Goal: Task Accomplishment & Management: Use online tool/utility

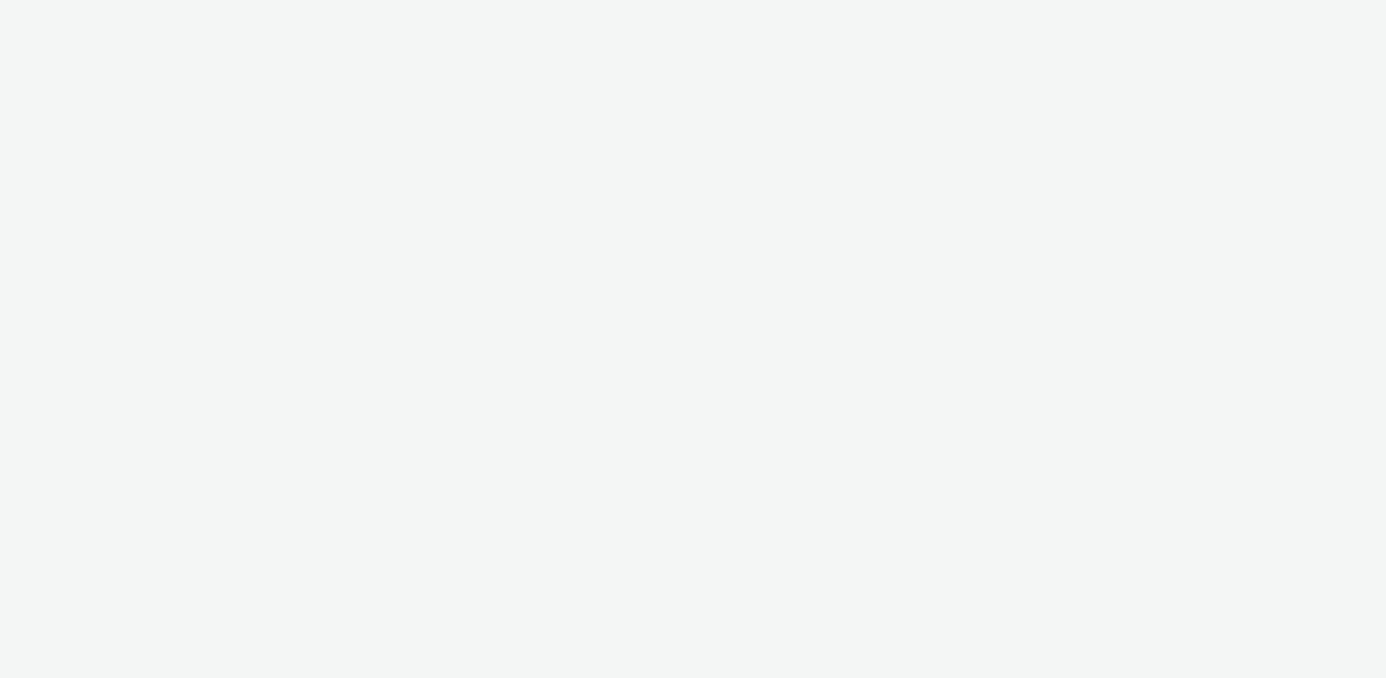
select select "61b7807f-b831-4f91-9fb6-82aca7d26b8f"
select select "37adcfa5-d6cf-4cd0-a6ff-1492d67fdcd5"
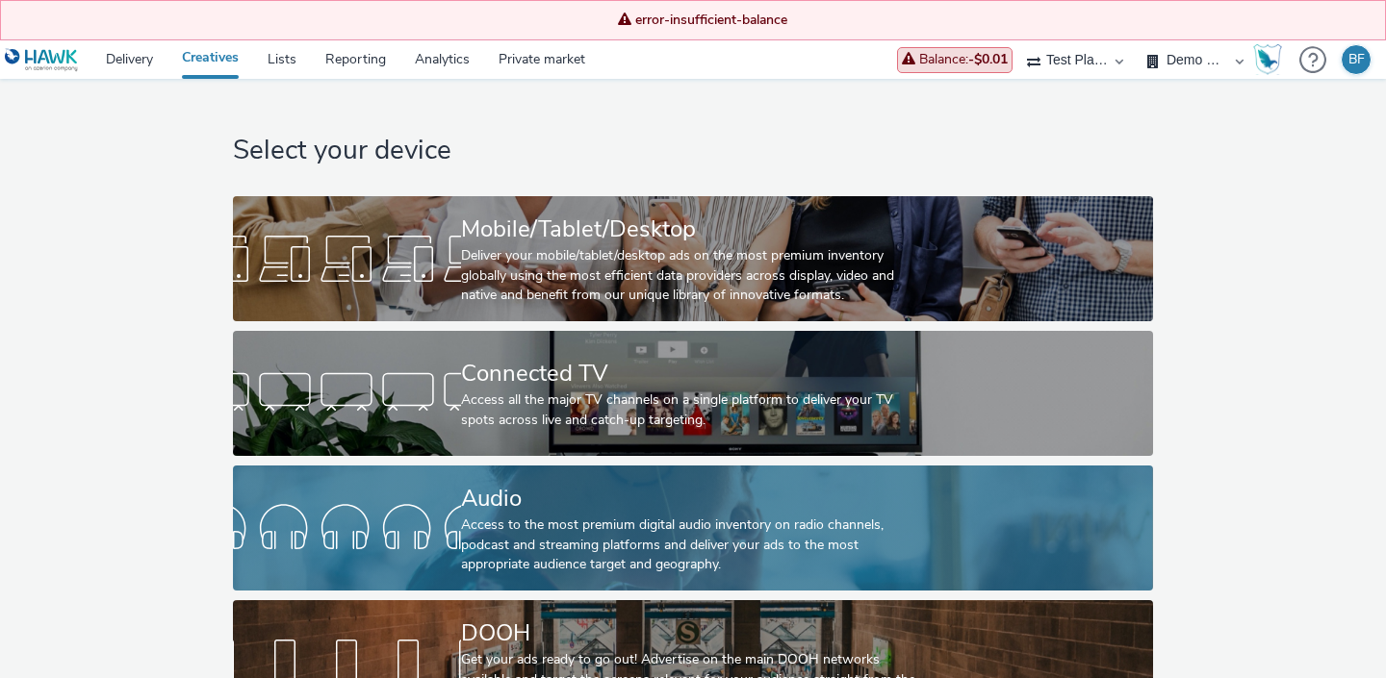
scroll to position [57, 0]
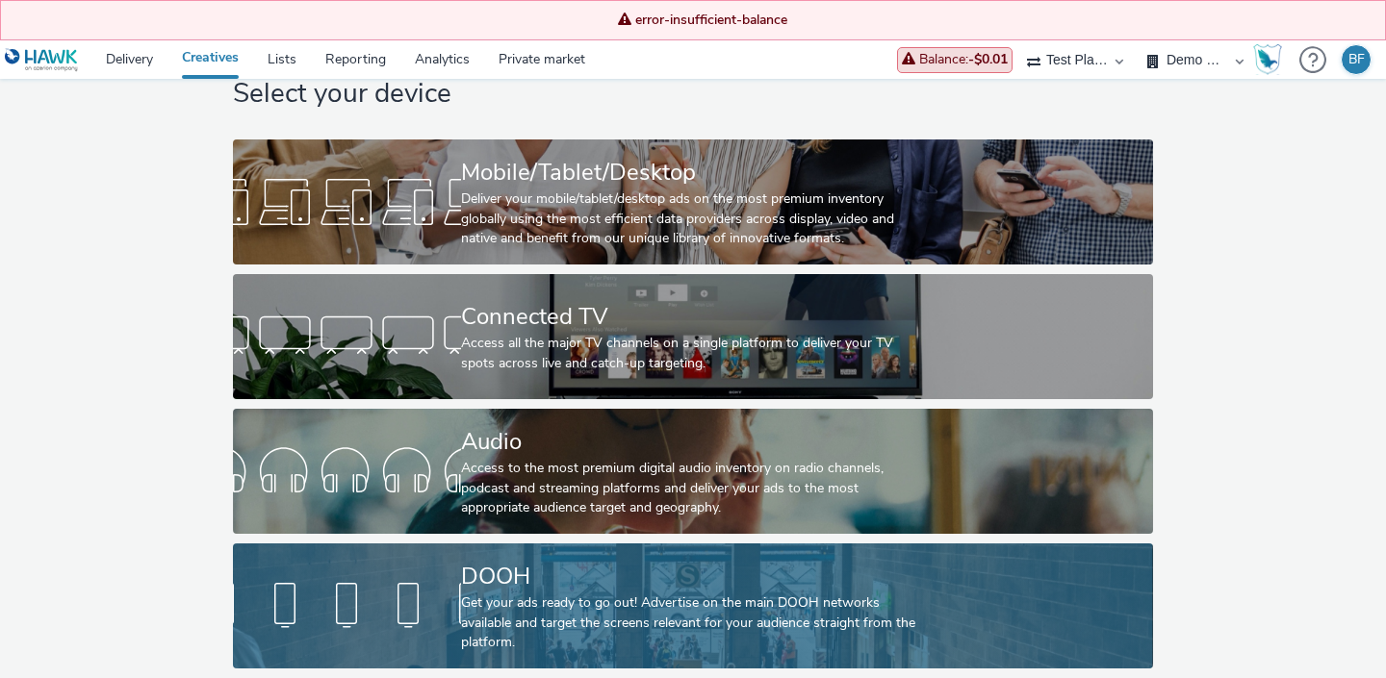
click at [339, 587] on div at bounding box center [347, 607] width 228 height 62
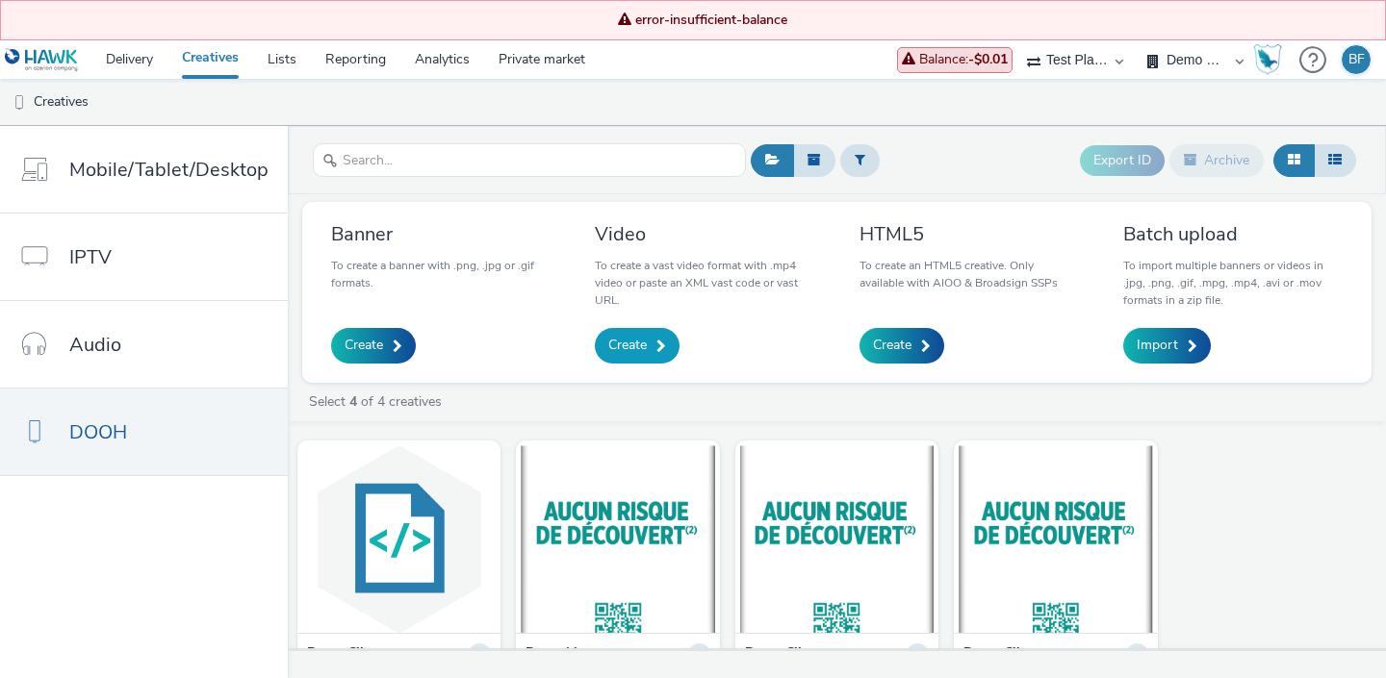
click at [642, 349] on span "Create" at bounding box center [627, 345] width 38 height 19
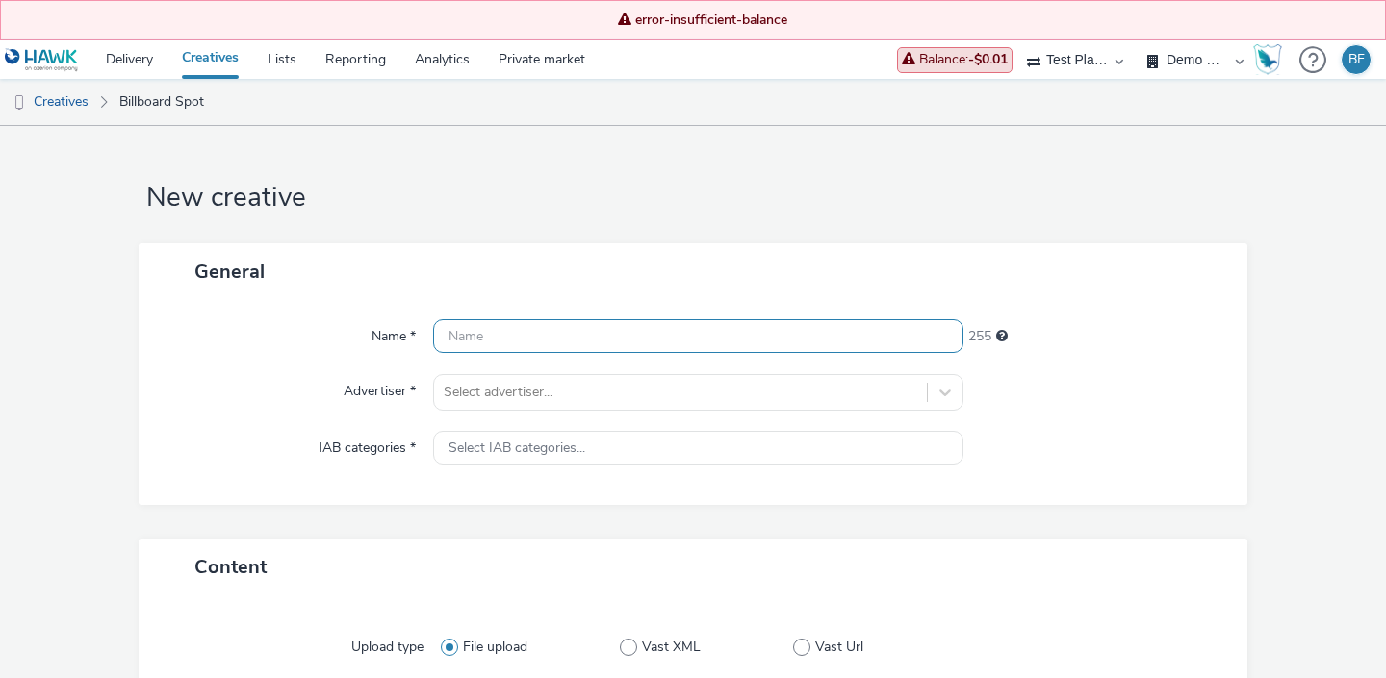
click at [621, 340] on input "text" at bounding box center [698, 337] width 530 height 34
type input "Demo [PERSON_NAME]"
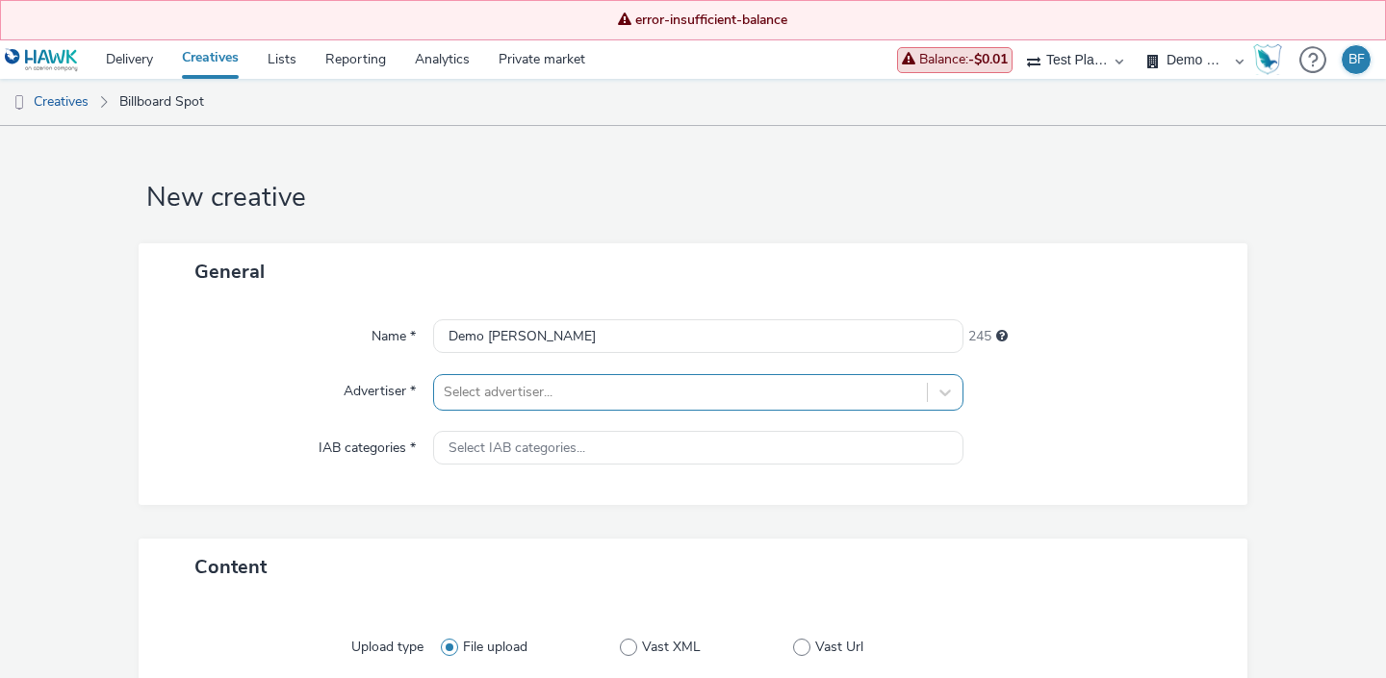
click at [564, 397] on div at bounding box center [680, 392] width 473 height 23
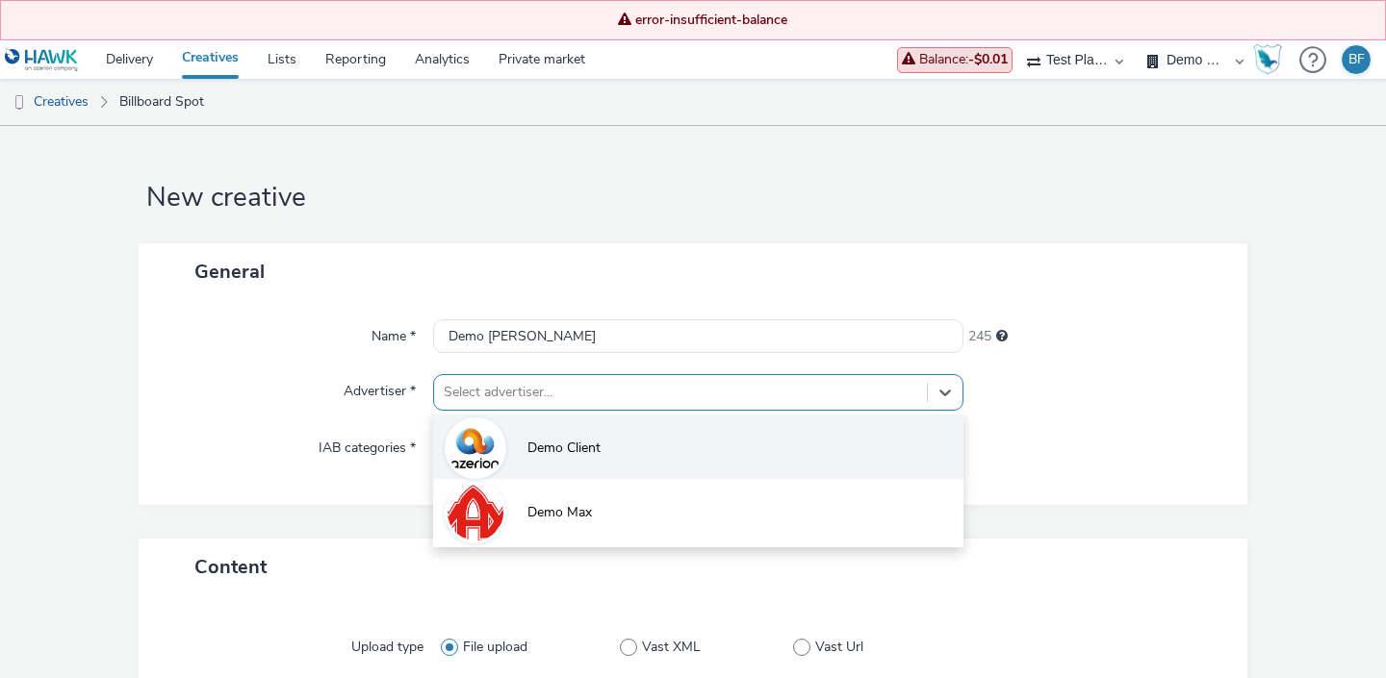
click at [554, 433] on li "Demo Client" at bounding box center [698, 447] width 530 height 64
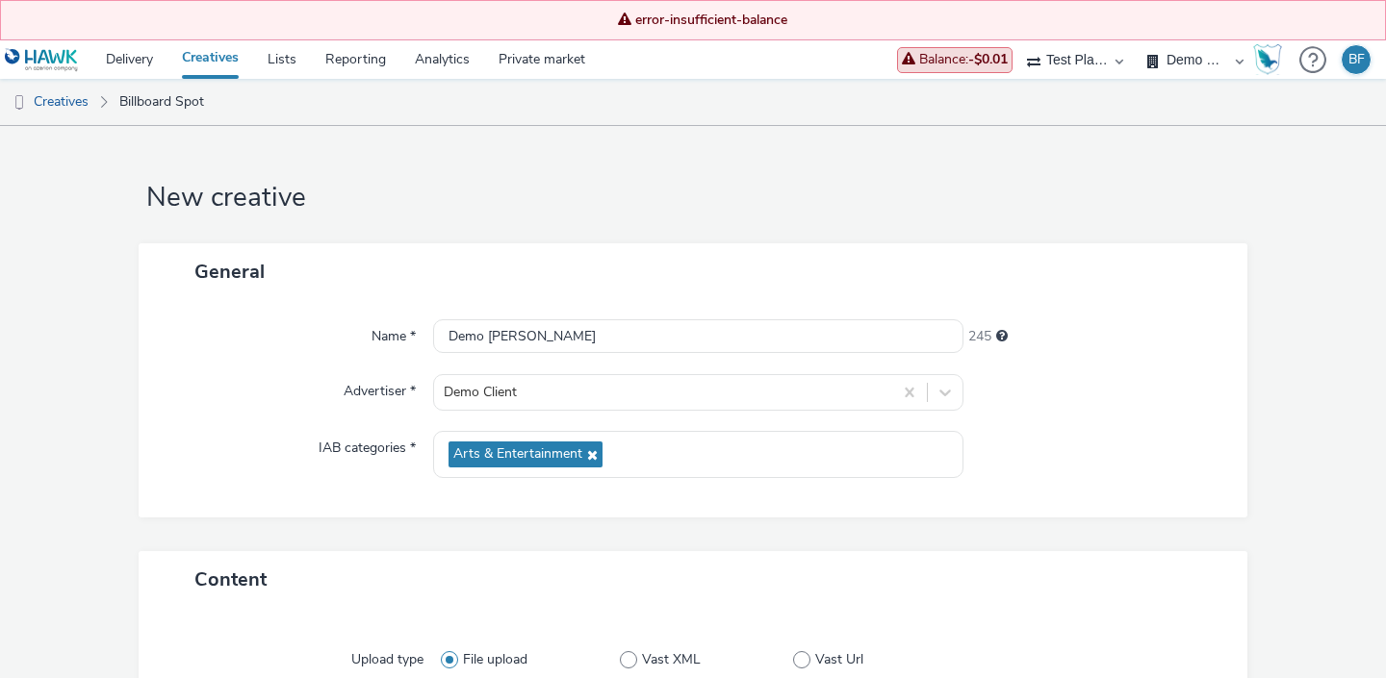
click at [327, 429] on div "Name * Demo [PERSON_NAME] 245 Advertiser * Demo Client IAB categories * Arts & …" at bounding box center [693, 408] width 1109 height 217
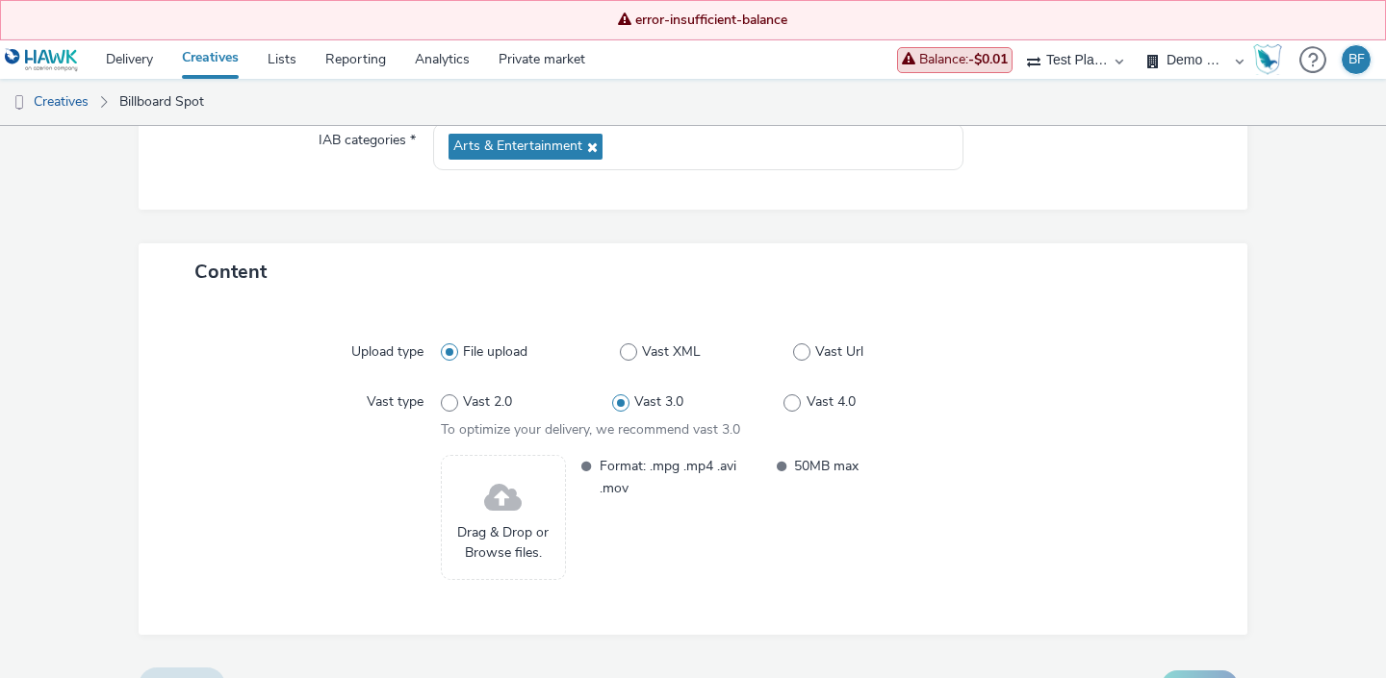
scroll to position [348, 0]
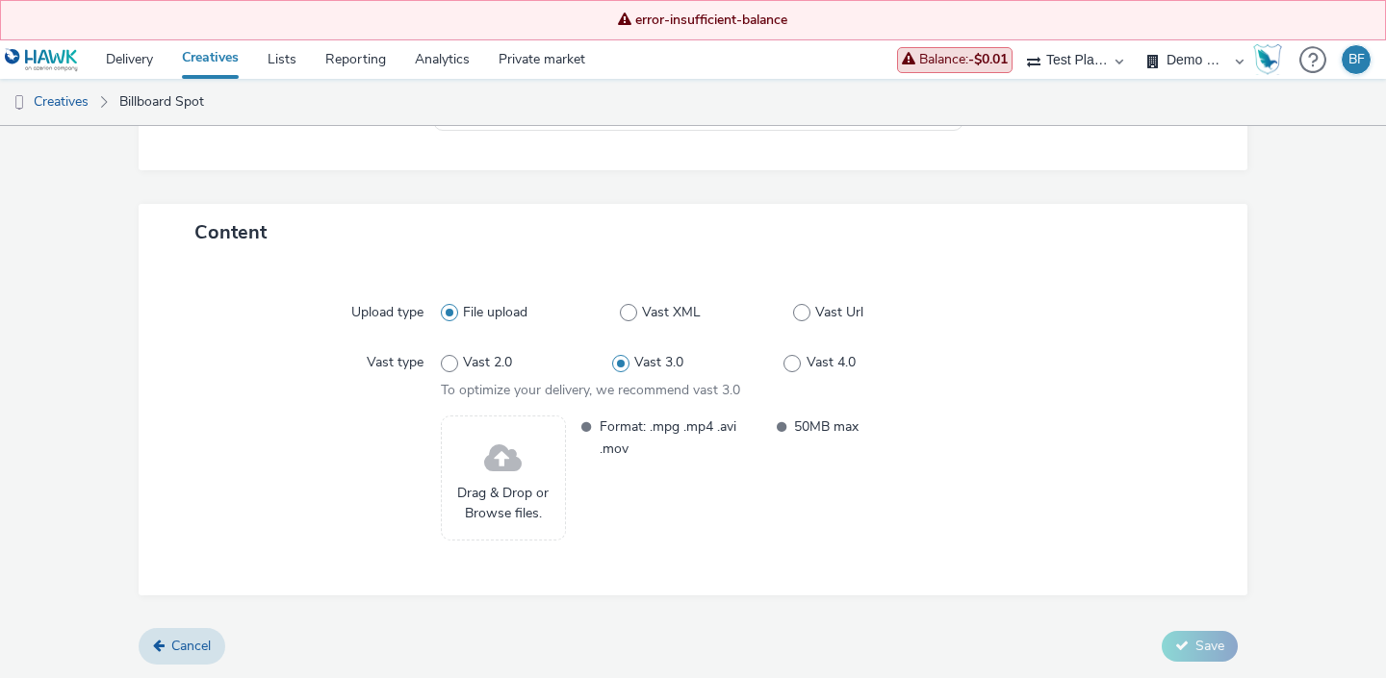
click at [219, 59] on link "Creatives" at bounding box center [210, 59] width 86 height 38
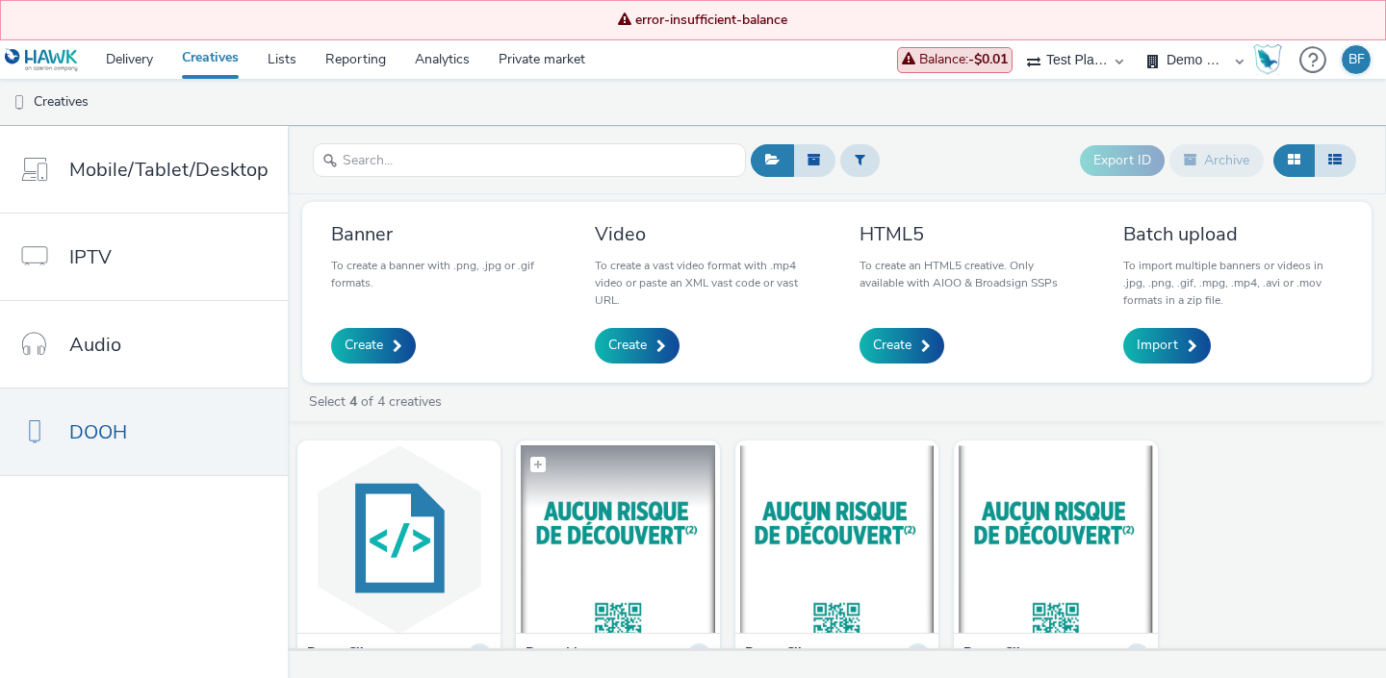
click at [610, 501] on figcaption at bounding box center [617, 477] width 193 height 62
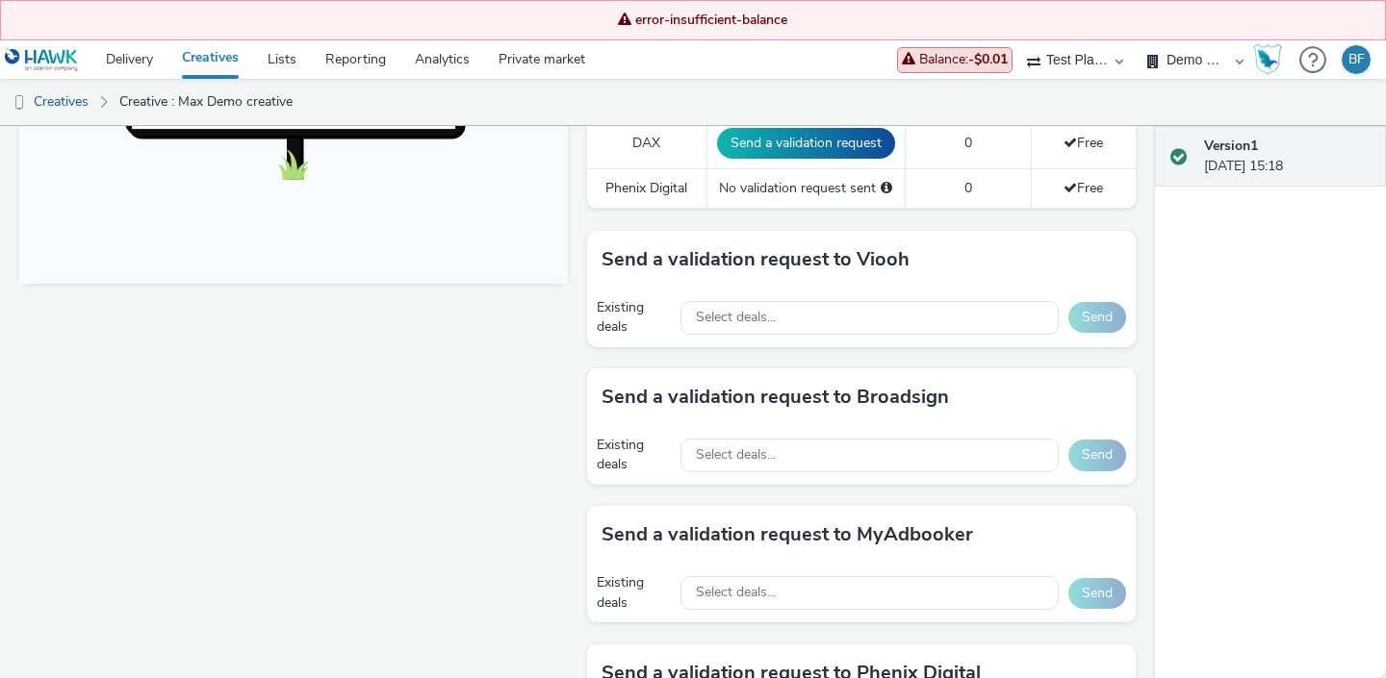
scroll to position [809, 0]
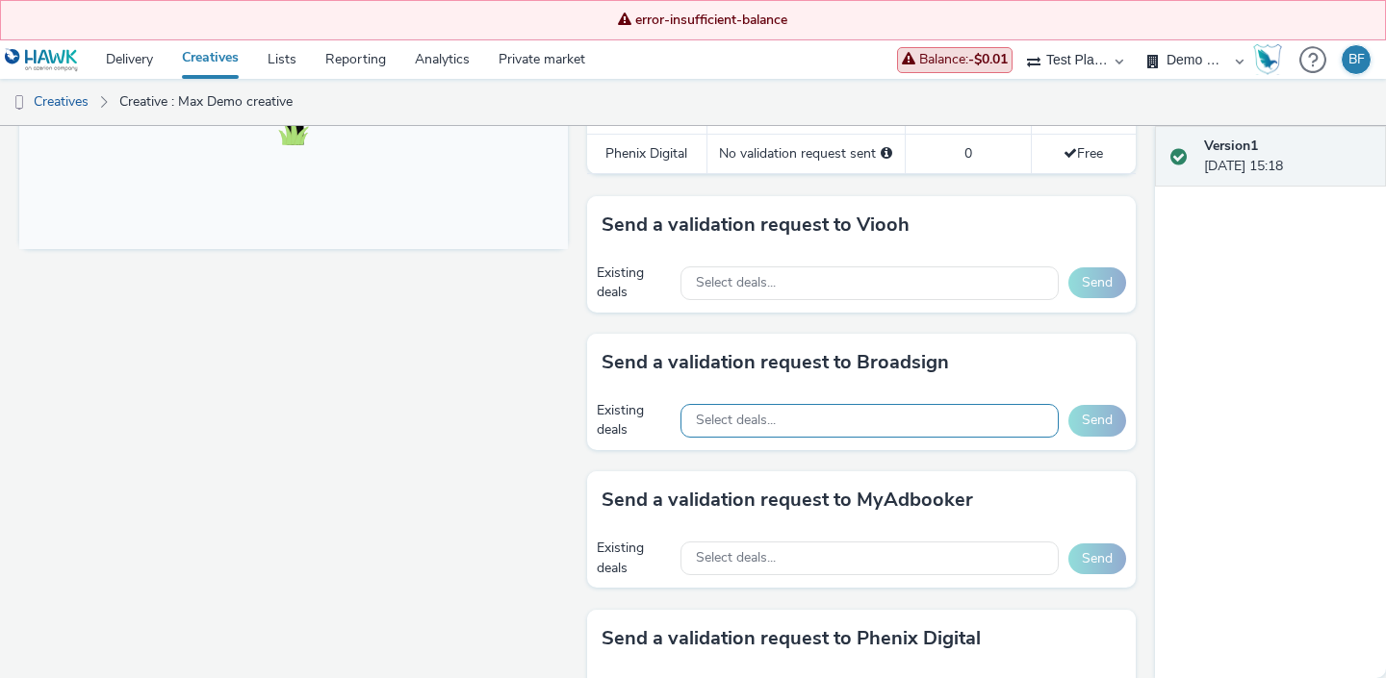
click at [768, 425] on span "Select deals..." at bounding box center [736, 421] width 80 height 16
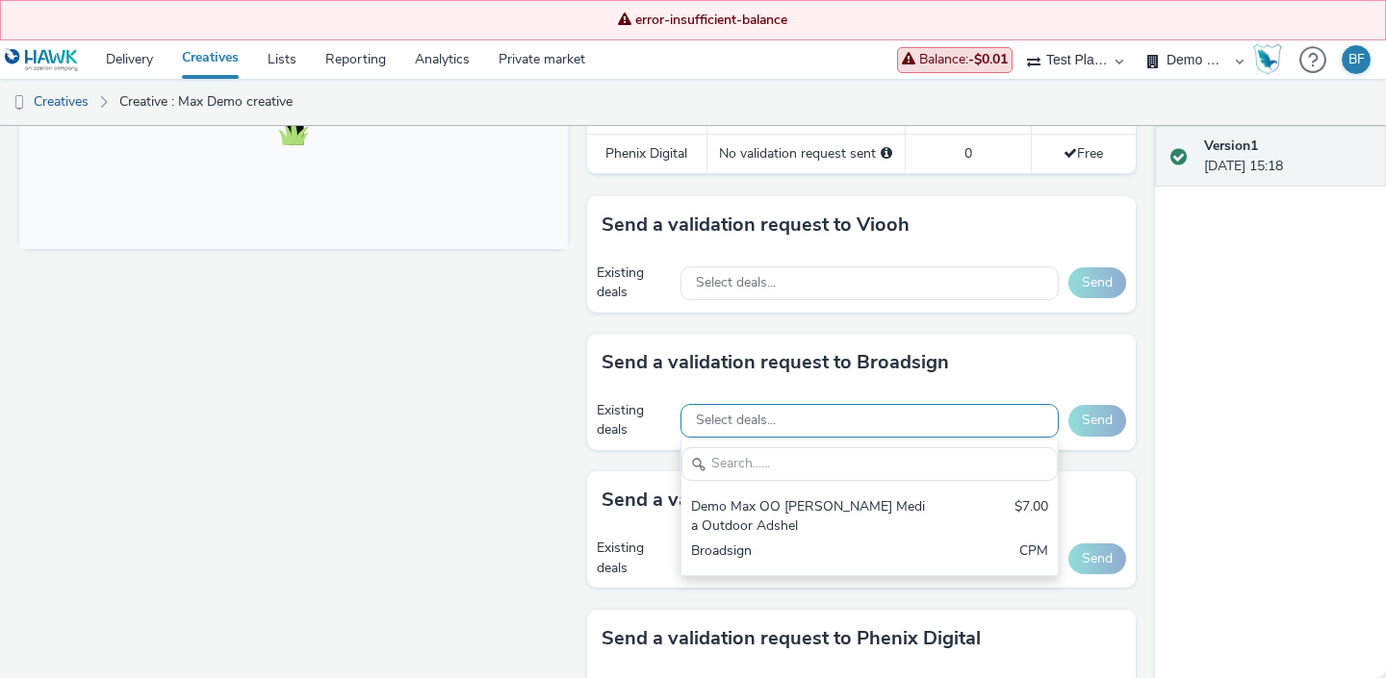
scroll to position [0, 0]
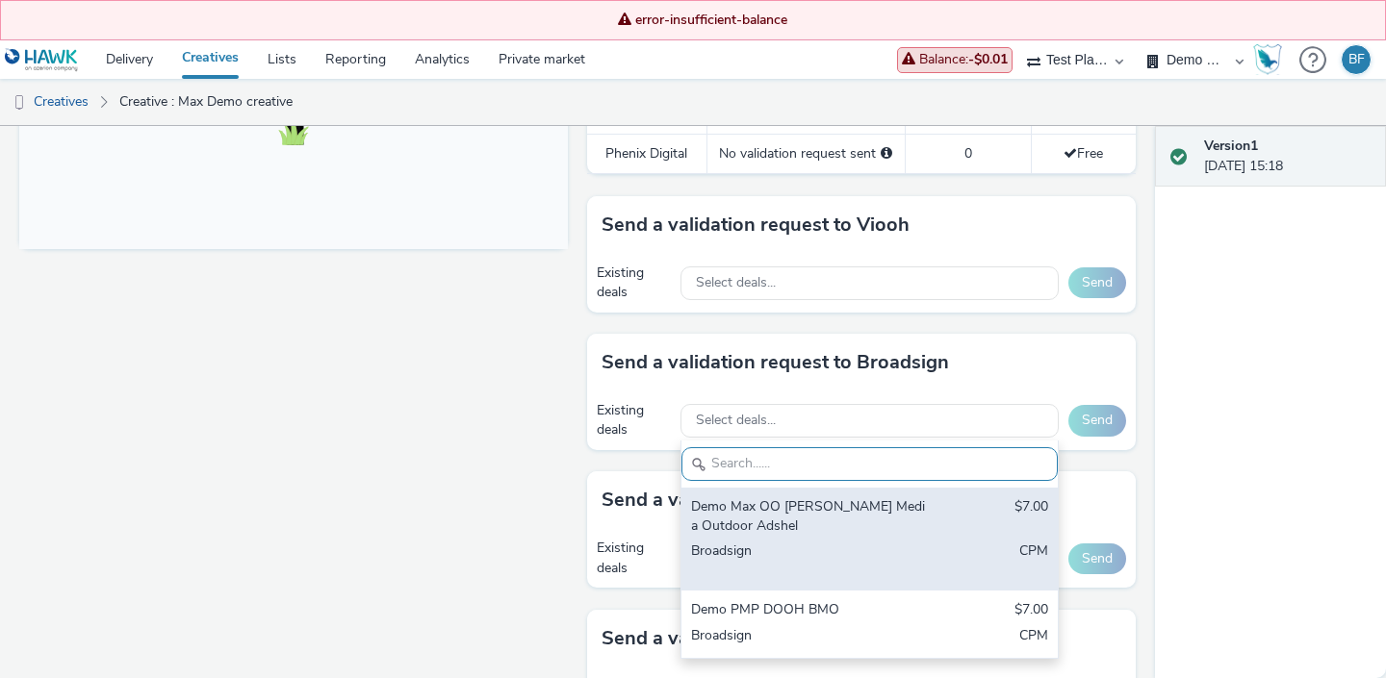
click at [763, 509] on div "Demo Max OO [PERSON_NAME] Media Outdoor Adshel" at bounding box center [808, 517] width 235 height 39
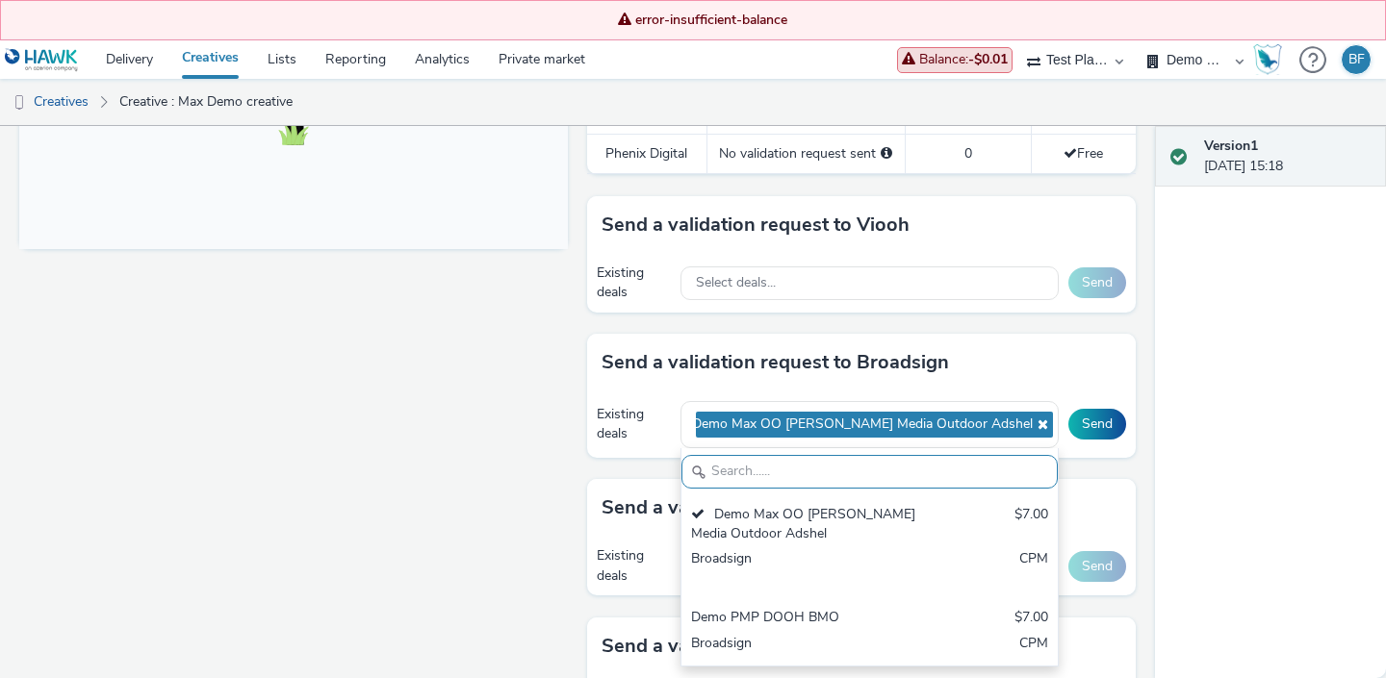
click at [1093, 382] on div "Send a validation request to Broadsign" at bounding box center [861, 363] width 549 height 58
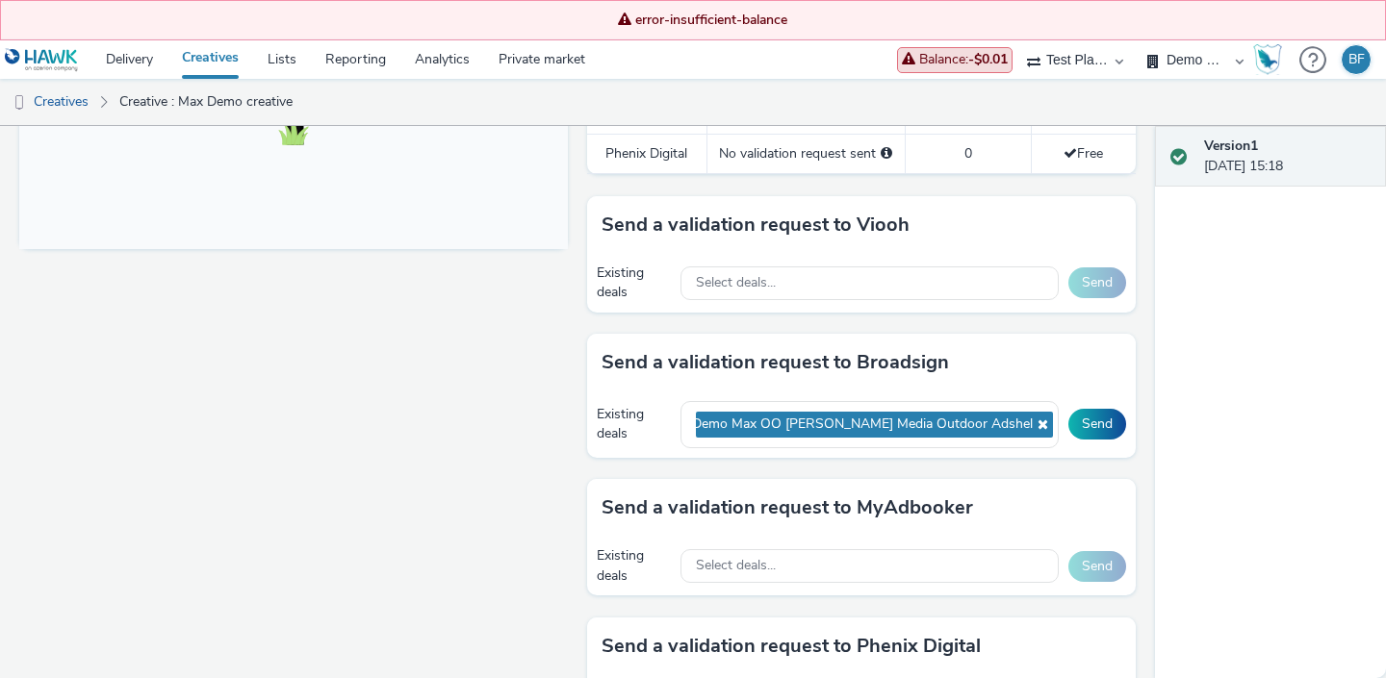
scroll to position [857, 0]
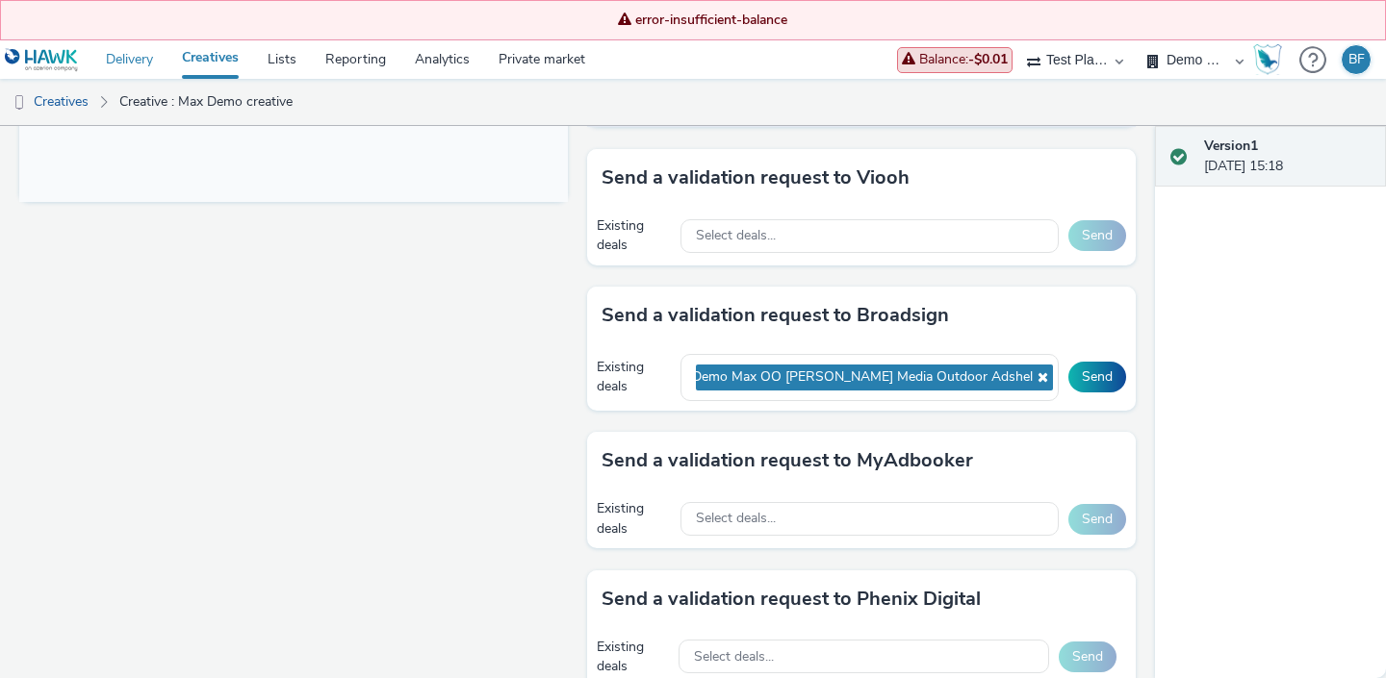
click at [136, 66] on link "Delivery" at bounding box center [129, 59] width 76 height 38
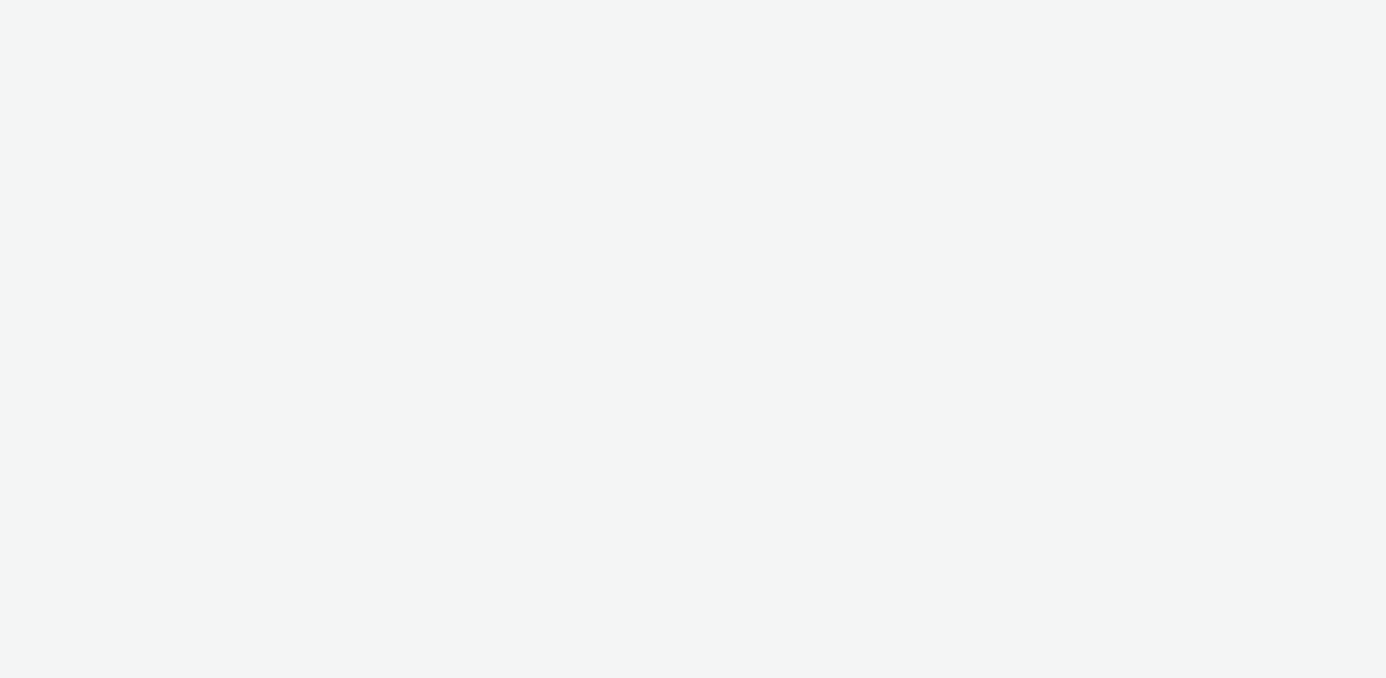
select select "61b7807f-b831-4f91-9fb6-82aca7d26b8f"
select select "37adcfa5-d6cf-4cd0-a6ff-1492d67fdcd5"
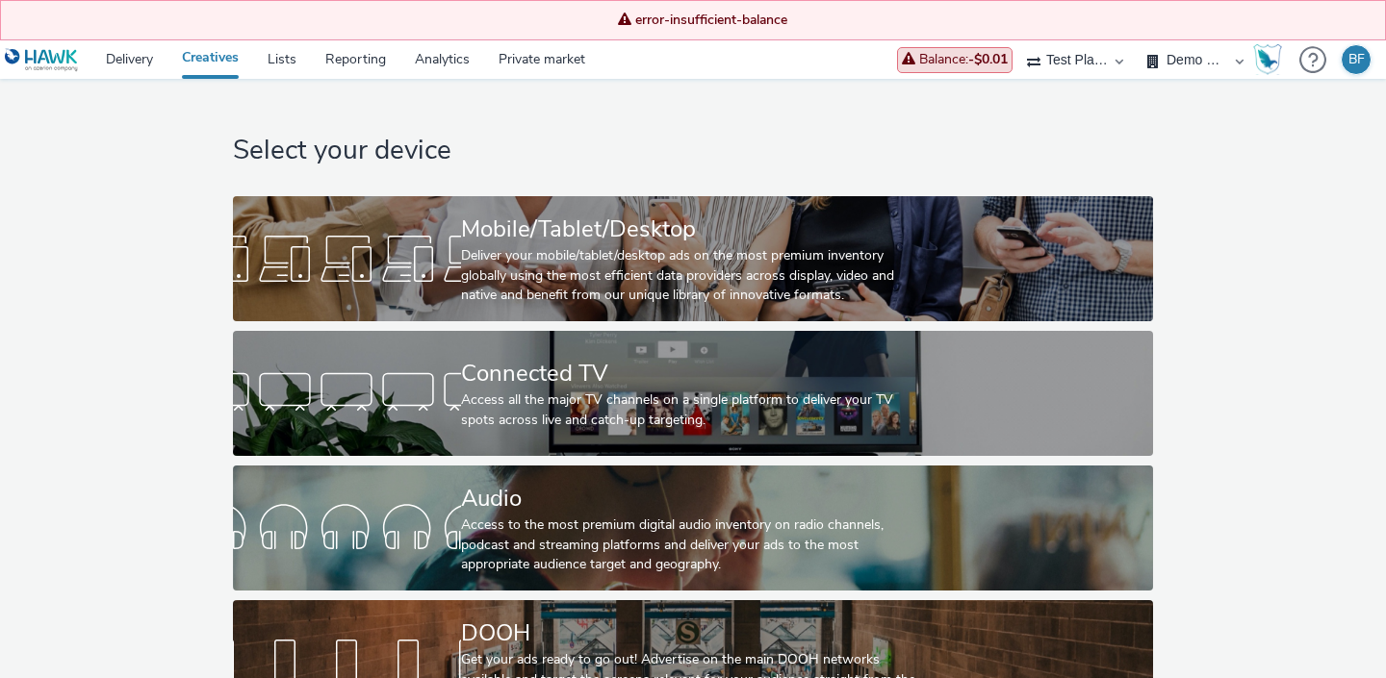
scroll to position [57, 0]
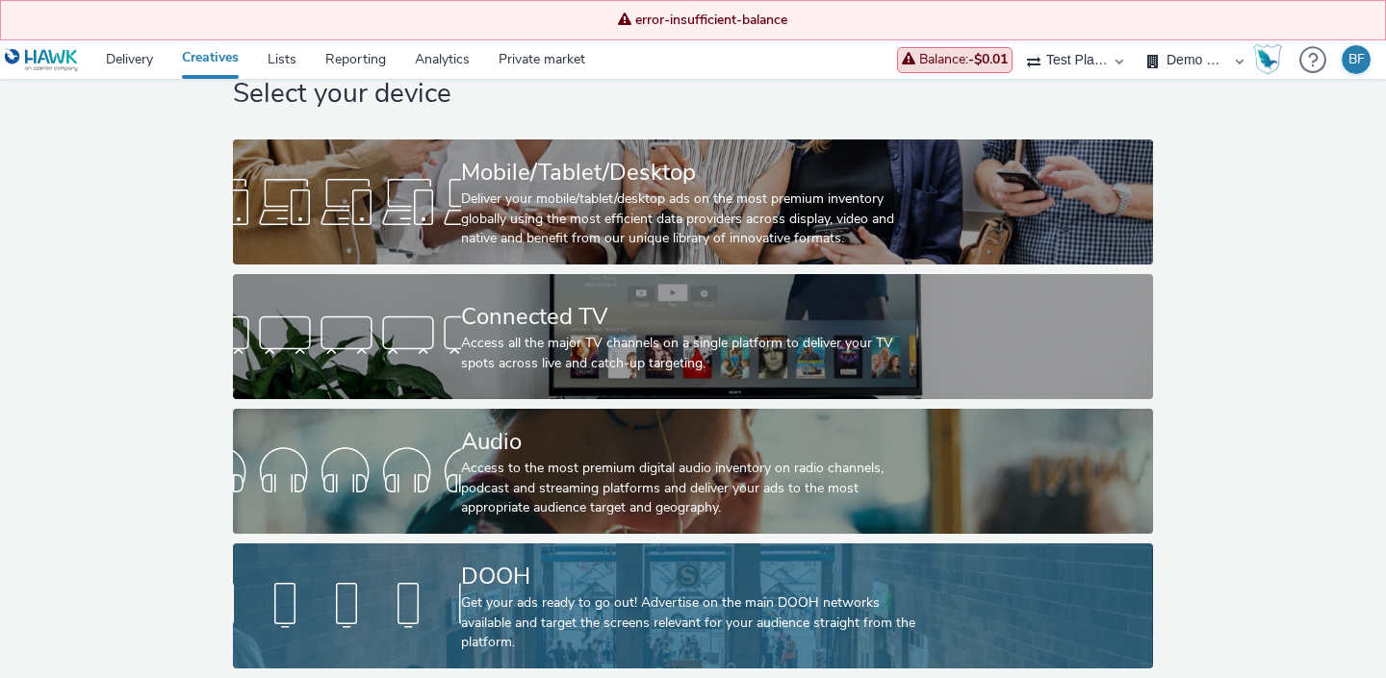
click at [419, 599] on div at bounding box center [347, 607] width 228 height 62
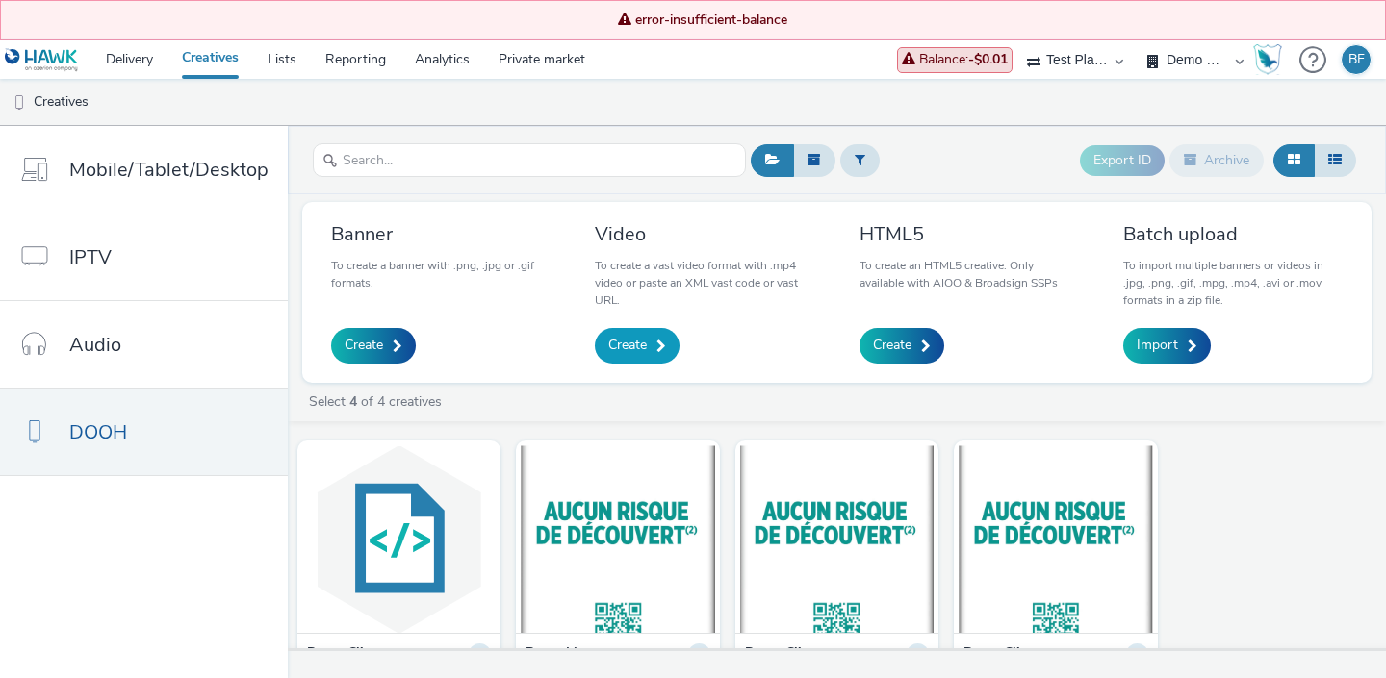
click at [638, 346] on span "Create" at bounding box center [627, 345] width 38 height 19
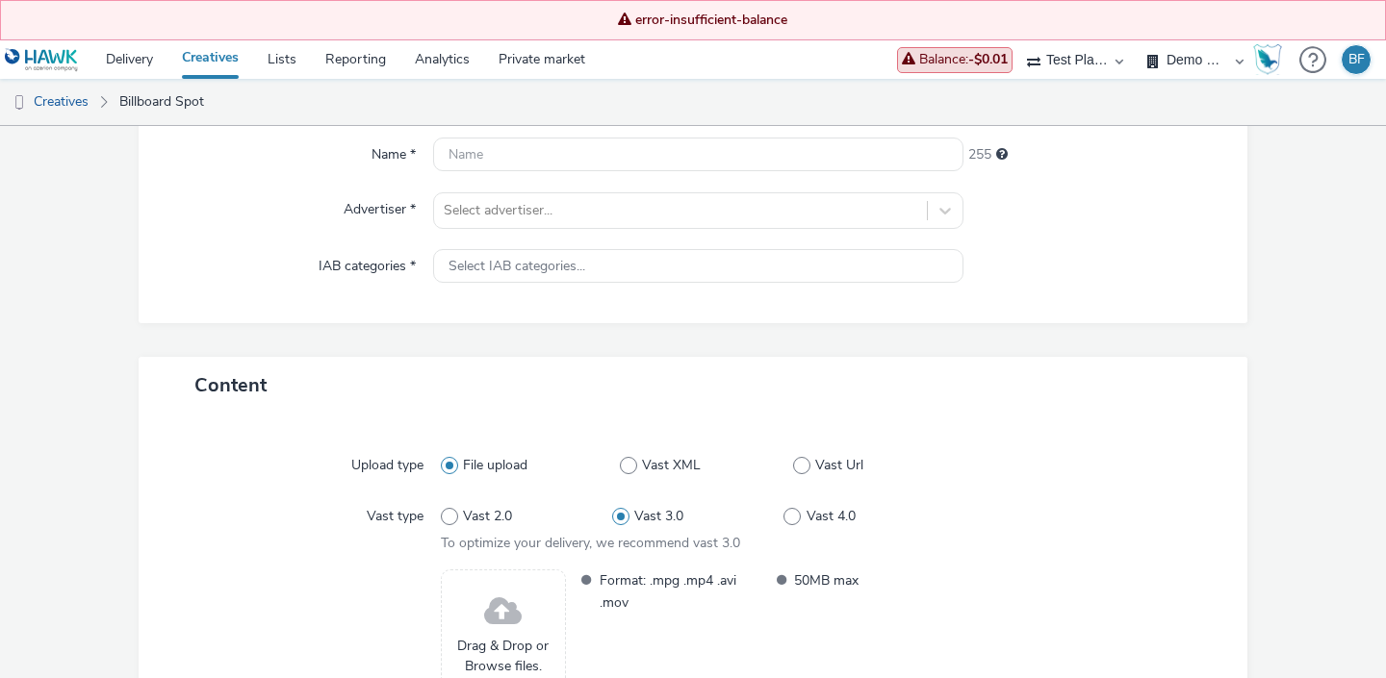
scroll to position [184, 0]
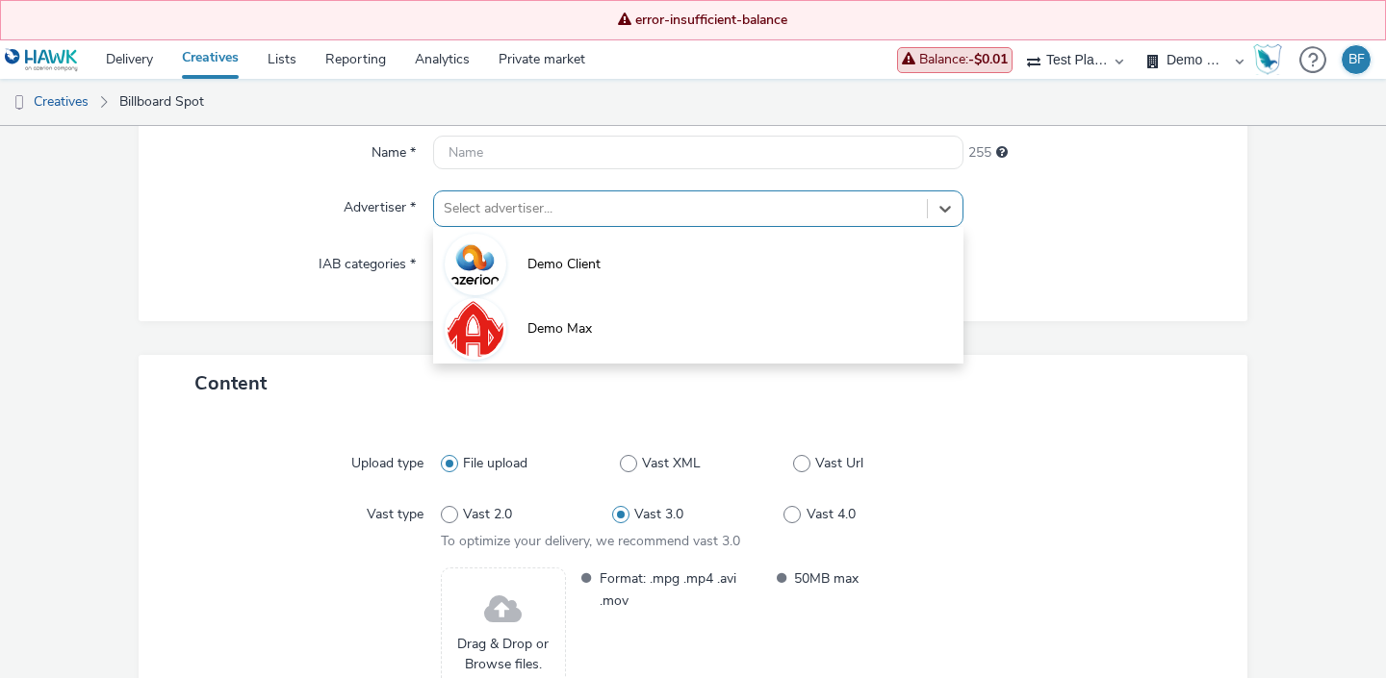
click at [633, 210] on div at bounding box center [680, 208] width 473 height 23
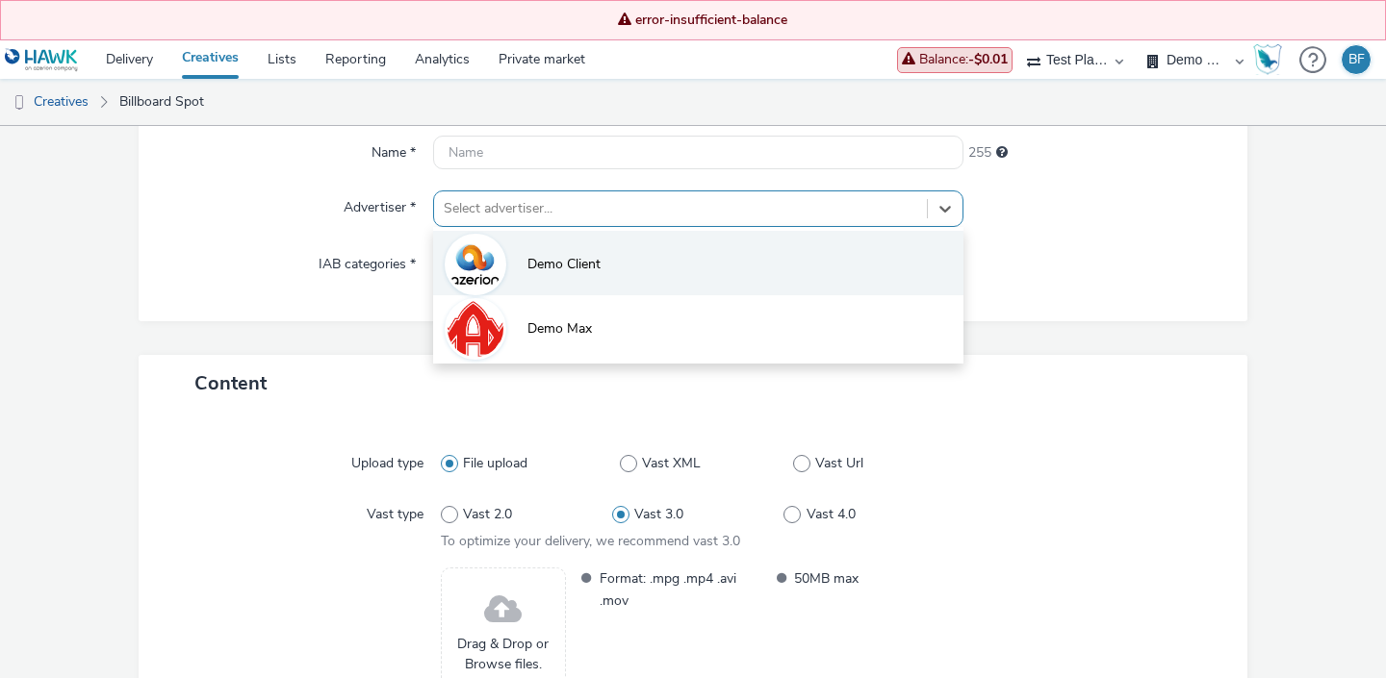
click at [614, 269] on li "Demo Client" at bounding box center [698, 263] width 530 height 64
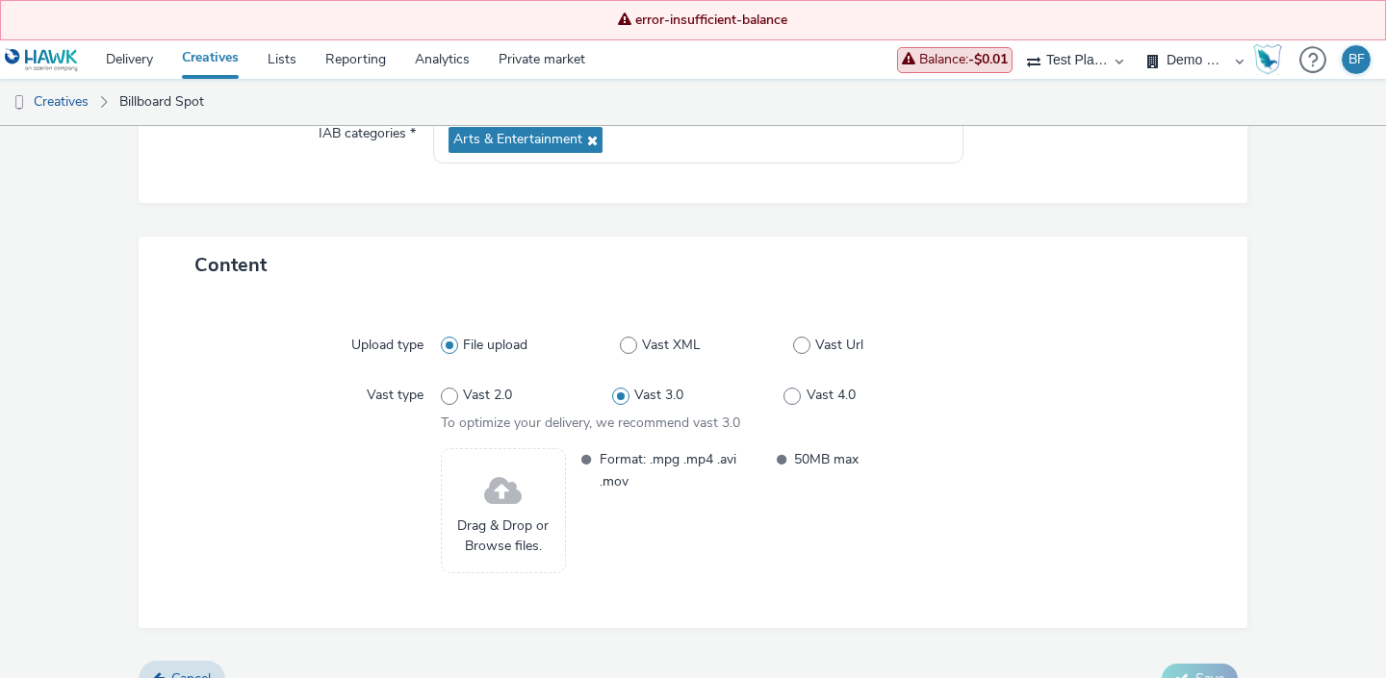
scroll to position [348, 0]
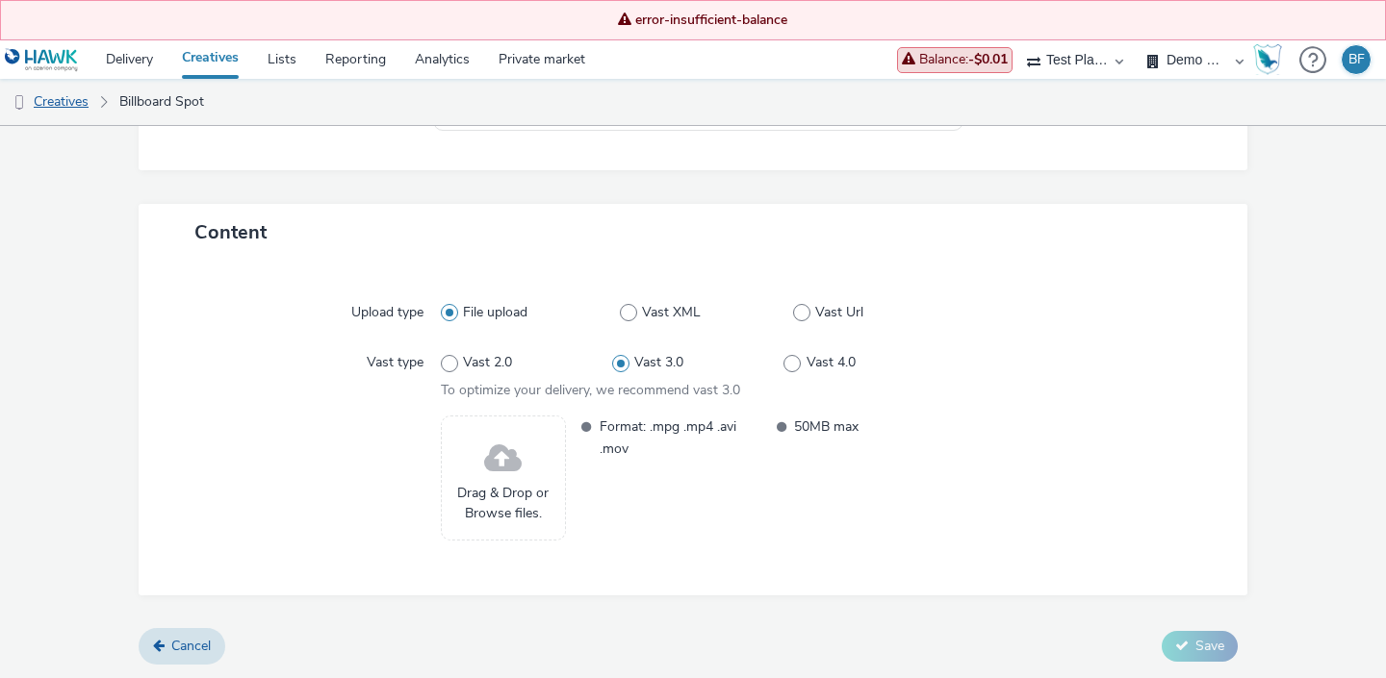
click at [79, 102] on link "Creatives" at bounding box center [49, 102] width 98 height 46
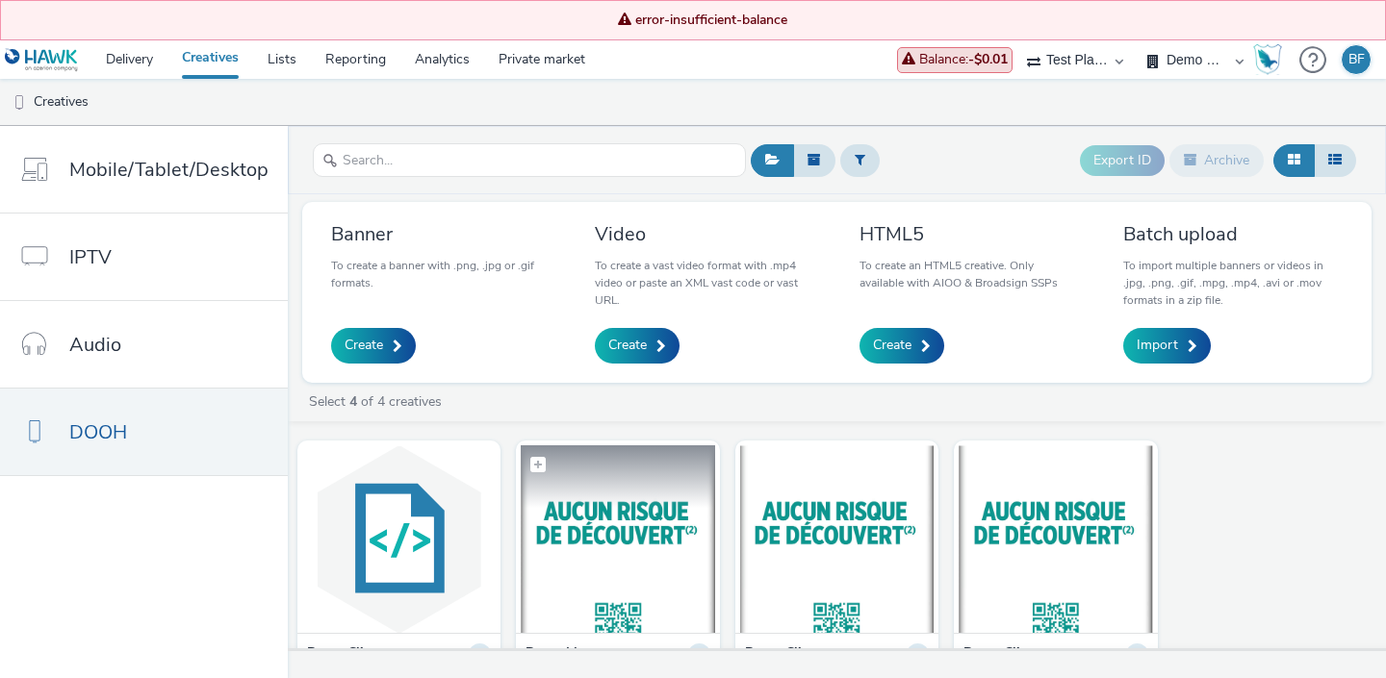
click at [631, 491] on figcaption at bounding box center [617, 477] width 193 height 62
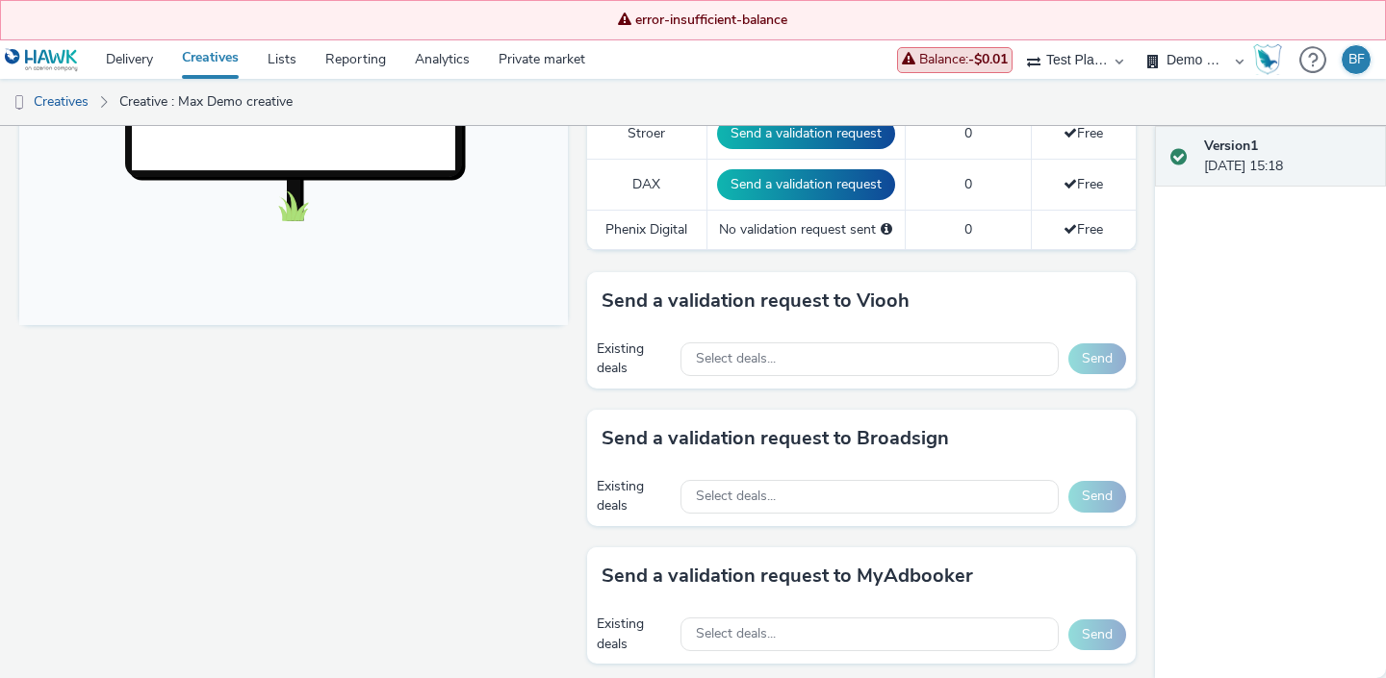
scroll to position [767, 0]
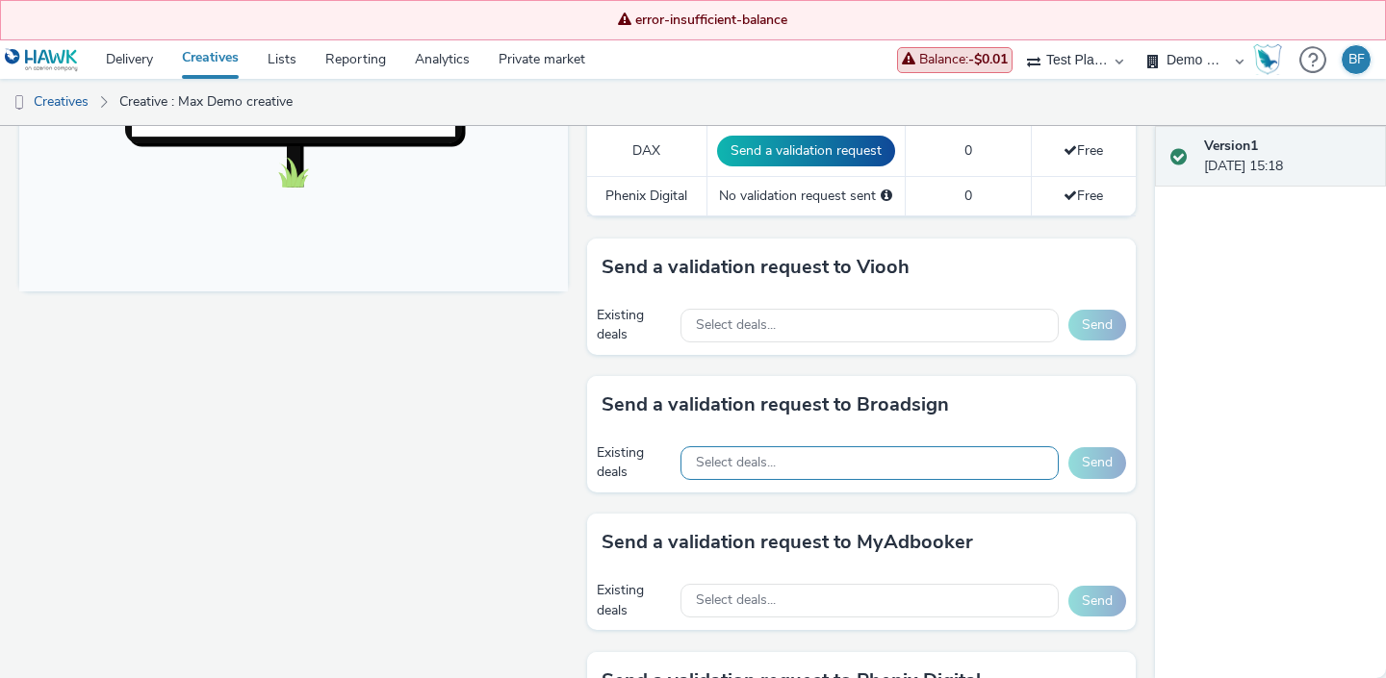
click at [730, 458] on span "Select deals..." at bounding box center [736, 463] width 80 height 16
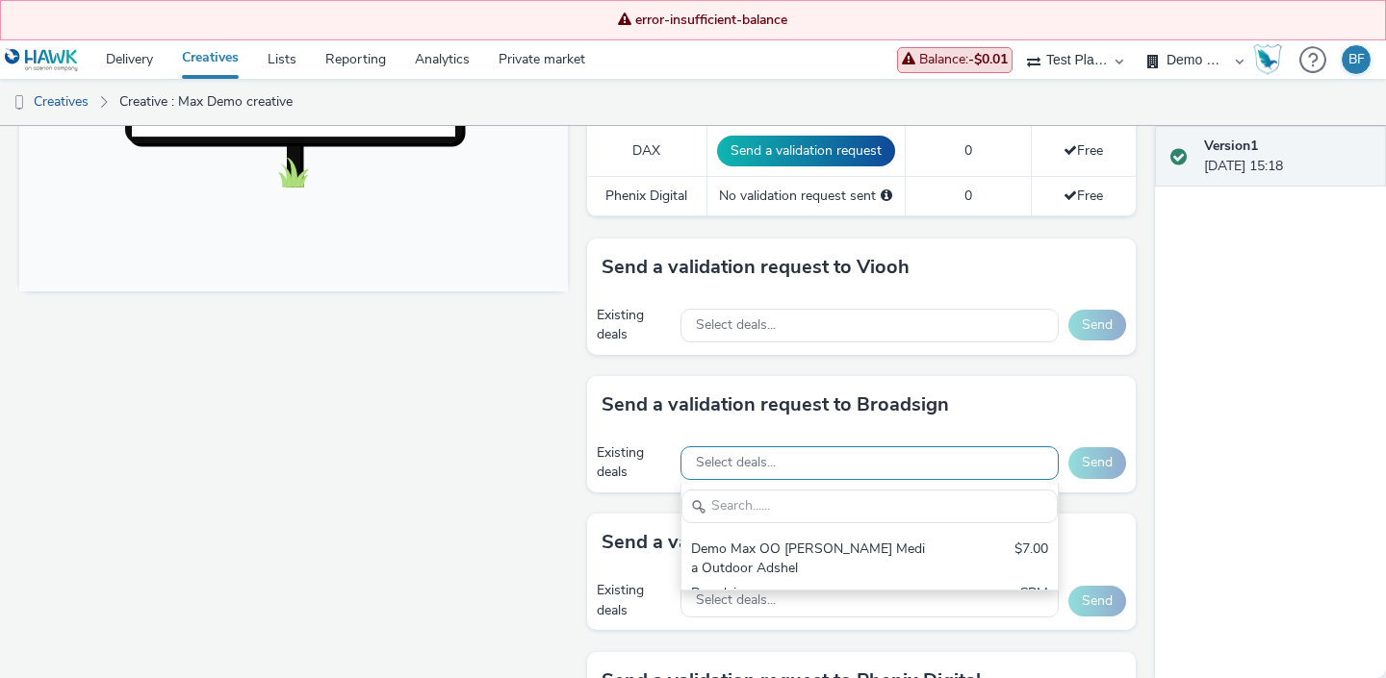
scroll to position [0, 0]
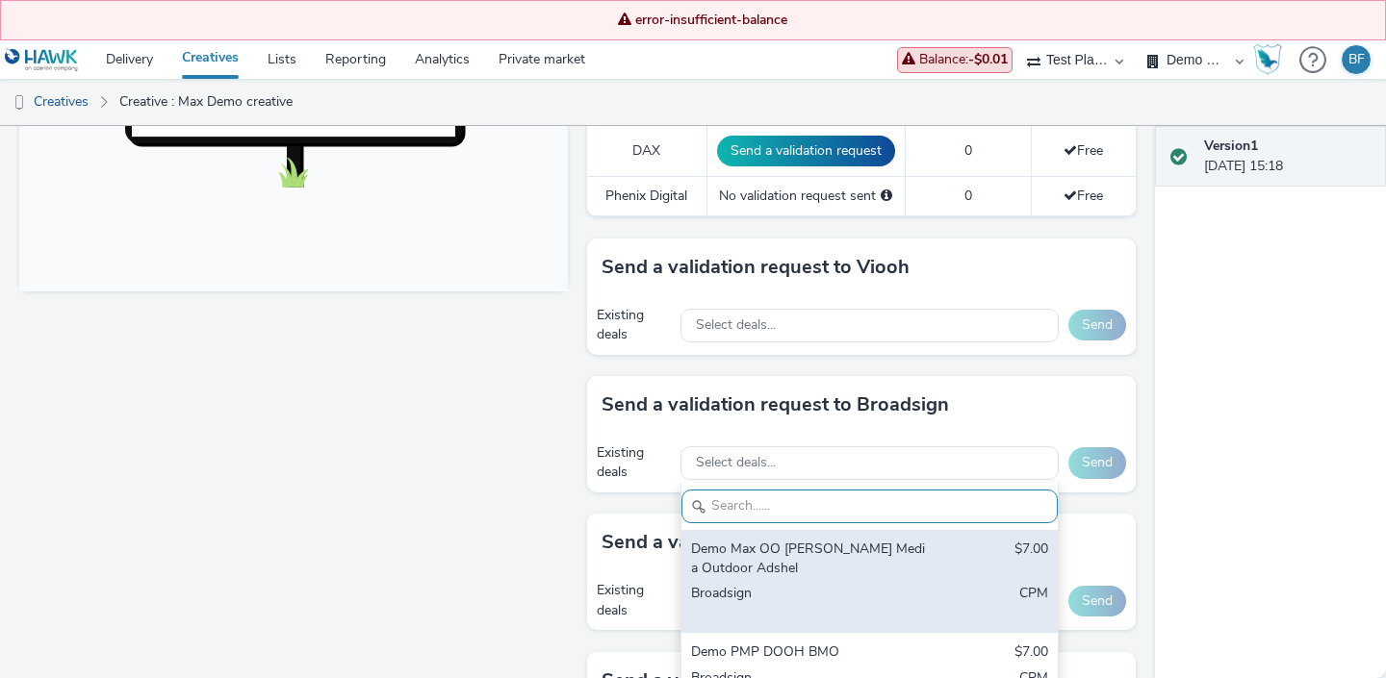
click at [746, 557] on div "Demo Max OO [PERSON_NAME] Media Outdoor Adshel" at bounding box center [808, 559] width 235 height 39
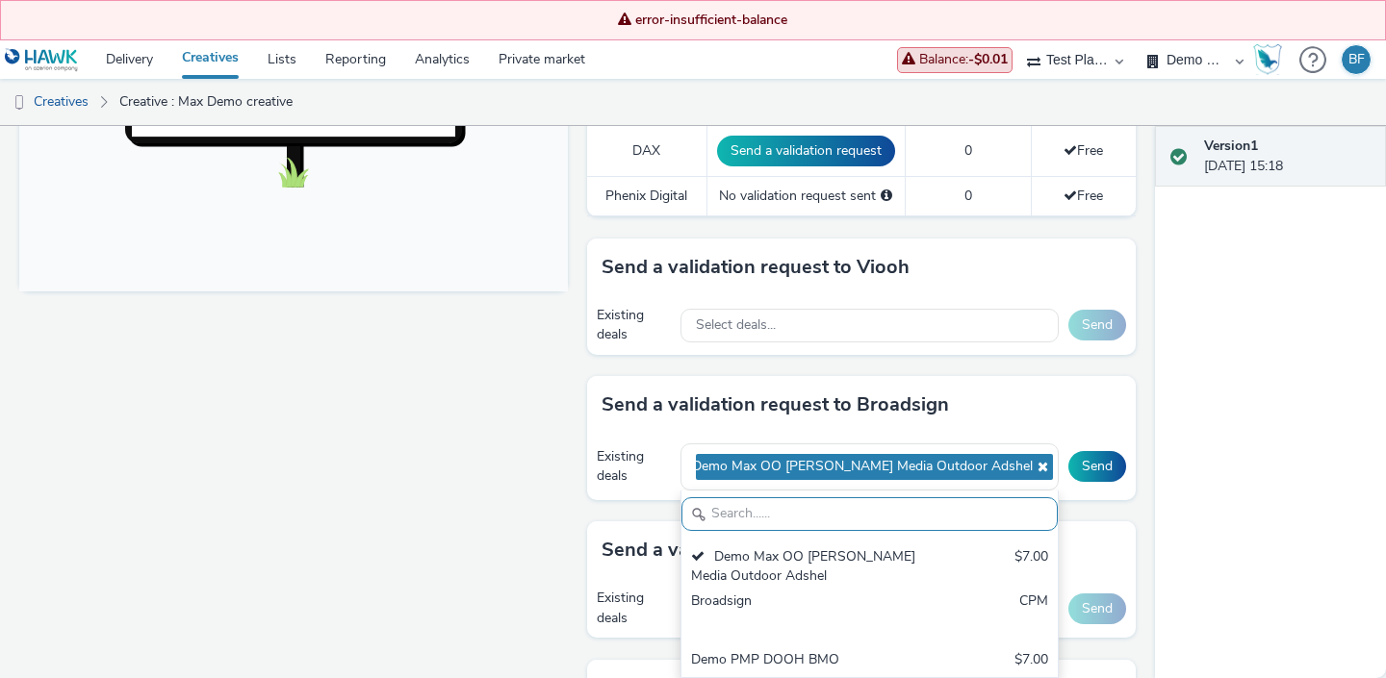
click at [1087, 423] on div "Send a validation request to Broadsign" at bounding box center [861, 405] width 549 height 58
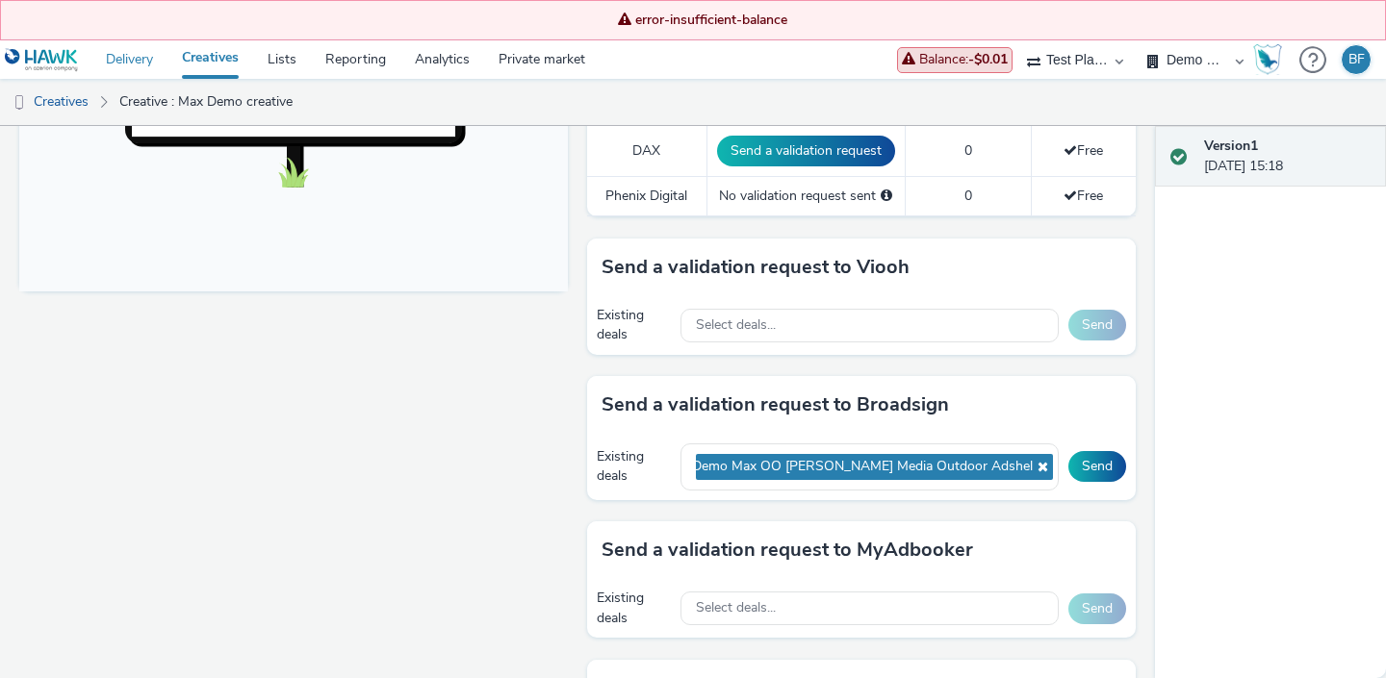
click at [139, 65] on link "Delivery" at bounding box center [129, 59] width 76 height 38
